Goal: Task Accomplishment & Management: Manage account settings

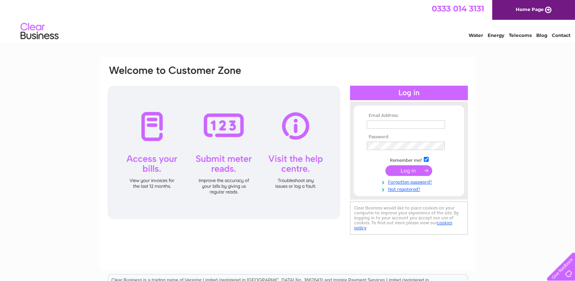
type input "jane@elegantjoinery.co.uk"
click at [412, 172] on input "submit" at bounding box center [409, 170] width 47 height 11
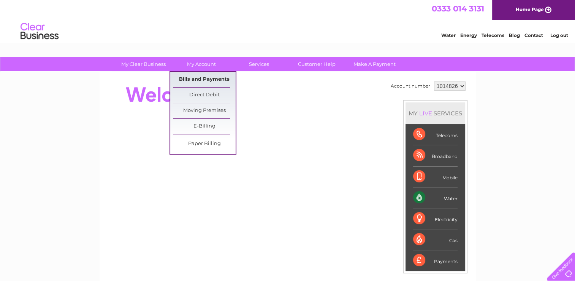
click at [202, 79] on link "Bills and Payments" at bounding box center [204, 79] width 63 height 15
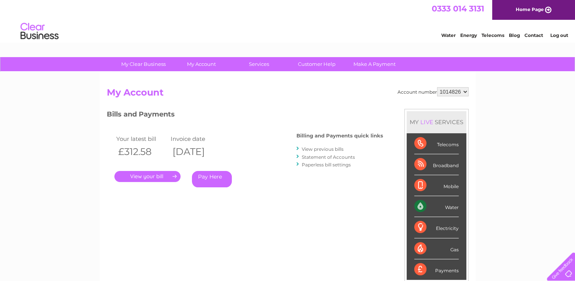
click at [156, 175] on link "." at bounding box center [147, 176] width 66 height 11
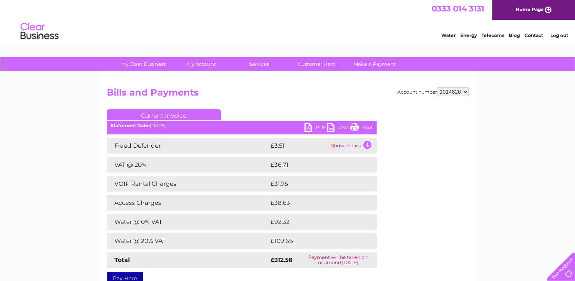
click at [316, 126] on link "PDF" at bounding box center [316, 128] width 23 height 11
